Goal: Find specific page/section: Find specific page/section

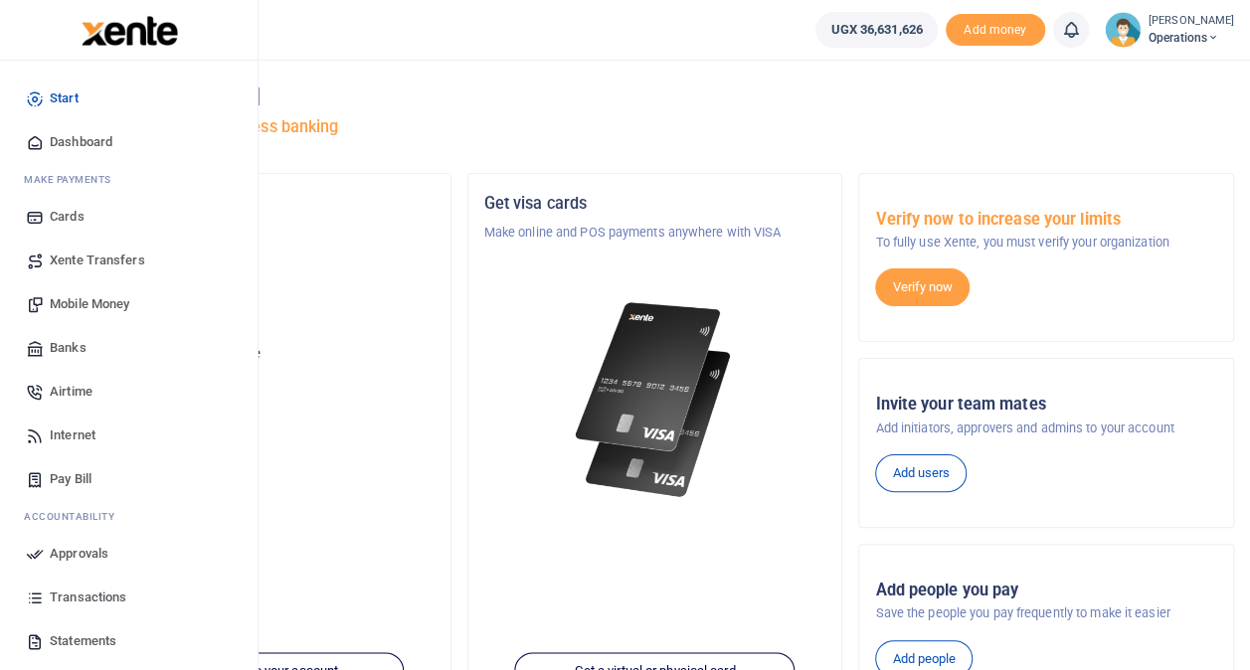
click at [97, 593] on span "Transactions" at bounding box center [88, 598] width 77 height 20
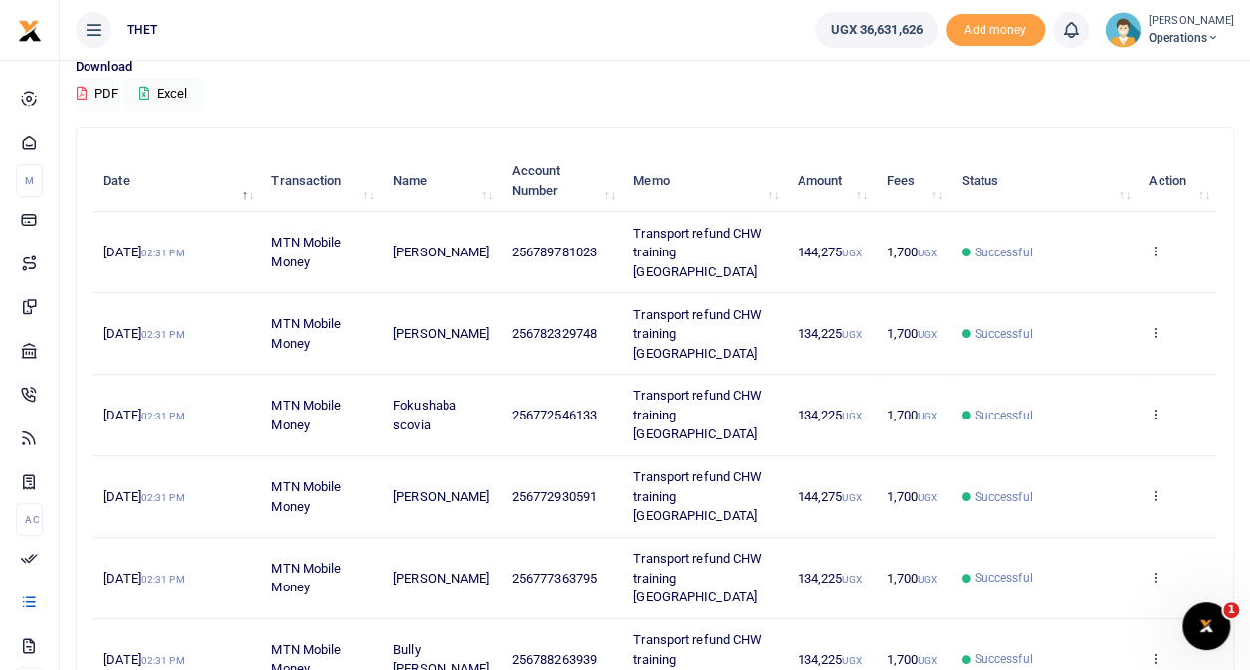
click at [510, 81] on div "Download PDF Excel" at bounding box center [655, 84] width 1158 height 55
click at [1157, 325] on icon at bounding box center [1154, 332] width 13 height 14
click at [557, 107] on div "Download PDF Excel" at bounding box center [655, 84] width 1158 height 55
click at [1163, 42] on span "Operations" at bounding box center [1191, 38] width 86 height 18
click at [1139, 146] on link "Logout" at bounding box center [1194, 145] width 157 height 28
